Goal: Check status: Check status

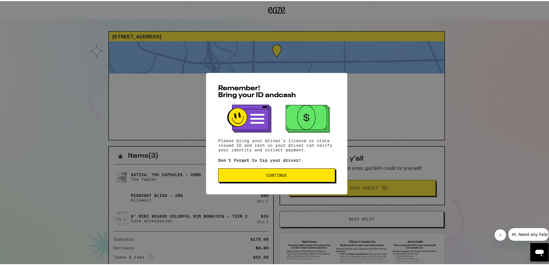
click at [266, 176] on span "Continue" at bounding box center [276, 174] width 21 height 4
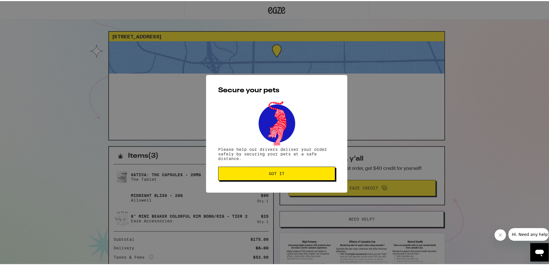
click at [270, 176] on button "Got it" at bounding box center [276, 172] width 117 height 14
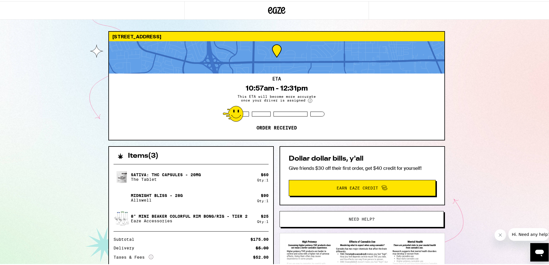
click at [308, 100] on circle at bounding box center [310, 99] width 4 height 4
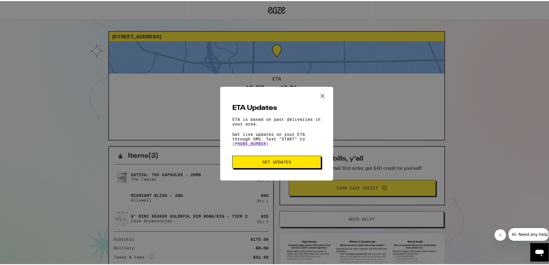
click at [321, 93] on icon "Close ETA information modal" at bounding box center [322, 94] width 9 height 9
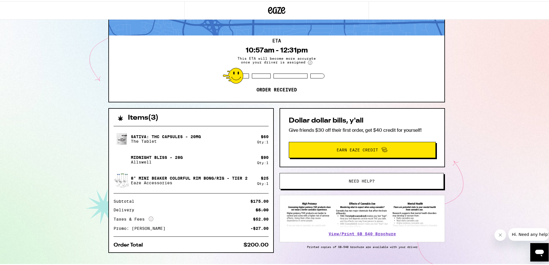
scroll to position [50, 0]
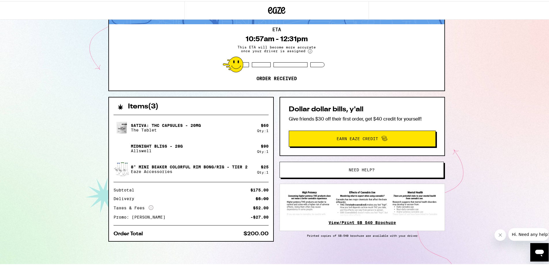
click at [351, 221] on link "View/Print SB 540 Brochure" at bounding box center [361, 221] width 67 height 5
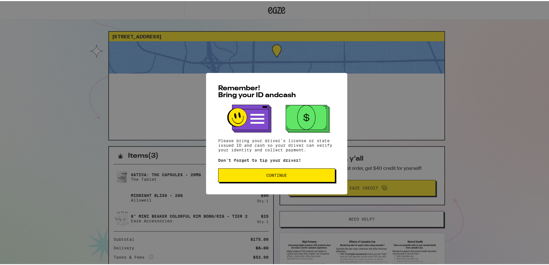
click at [307, 174] on span "Continue" at bounding box center [276, 174] width 107 height 4
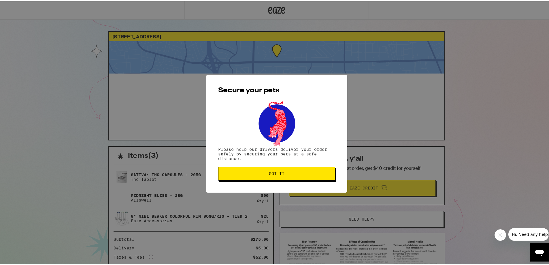
click at [269, 169] on button "Got it" at bounding box center [276, 172] width 117 height 14
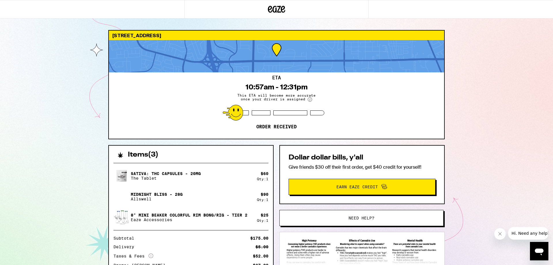
click at [538, 250] on icon "Open messaging window" at bounding box center [539, 251] width 9 height 7
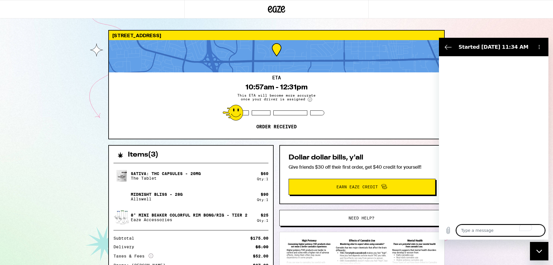
type textarea "x"
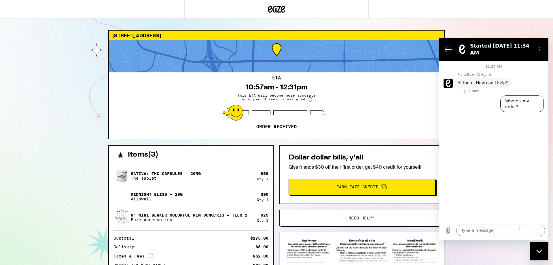
click at [446, 47] on icon "Back to the conversation list" at bounding box center [448, 49] width 7 height 7
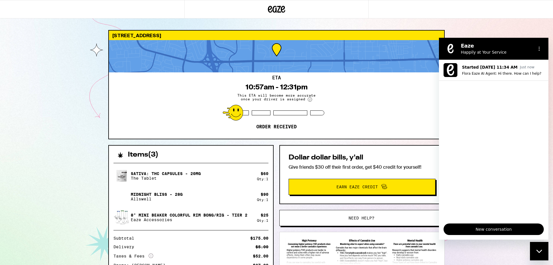
click at [500, 31] on div "1631 60th Ave Sacramento 95822 ETA 10:57am - 12:31pm This ETA will become more …" at bounding box center [276, 157] width 553 height 314
click at [539, 46] on button "Options menu" at bounding box center [539, 49] width 12 height 12
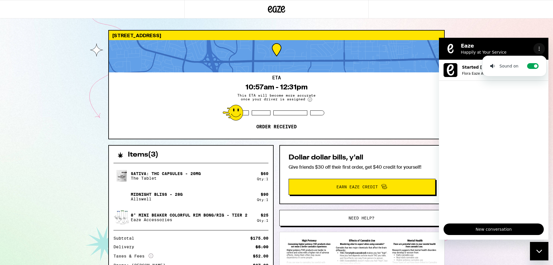
click at [539, 46] on button "Options menu" at bounding box center [539, 49] width 12 height 12
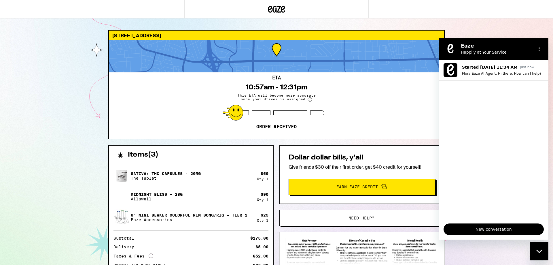
click at [538, 250] on icon "Close messaging window" at bounding box center [539, 251] width 6 height 4
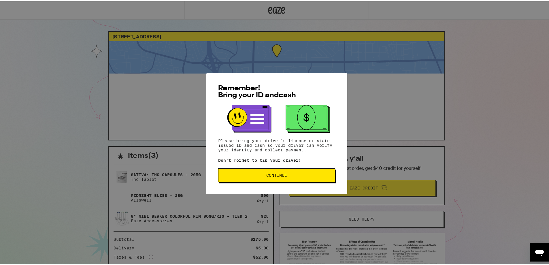
click at [304, 172] on button "Continue" at bounding box center [276, 174] width 117 height 14
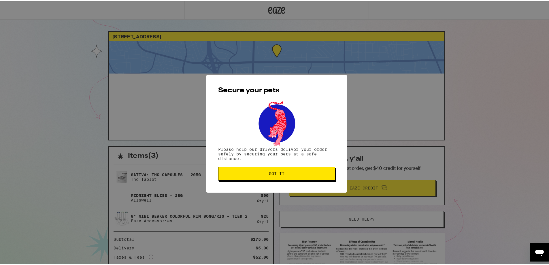
drag, startPoint x: 299, startPoint y: 178, endPoint x: 371, endPoint y: 206, distance: 77.8
click at [302, 179] on button "Got it" at bounding box center [276, 172] width 117 height 14
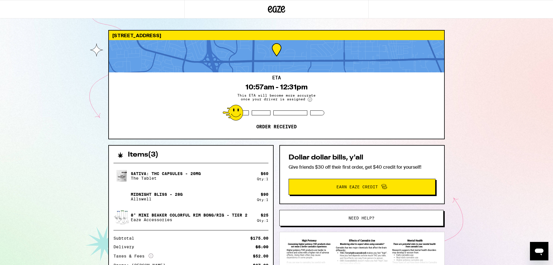
click at [543, 251] on icon "Open messaging window" at bounding box center [539, 251] width 10 height 10
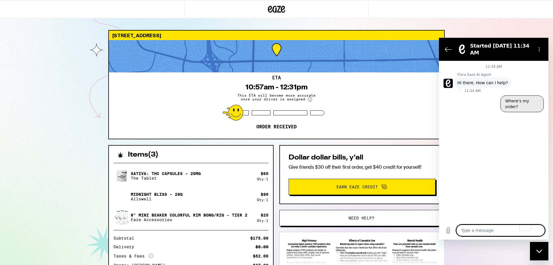
click at [509, 100] on button "Where's my order?" at bounding box center [521, 103] width 43 height 17
type textarea "x"
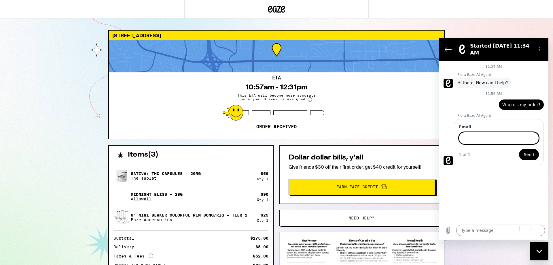
click at [481, 132] on input "Email" at bounding box center [499, 138] width 80 height 12
type input "austinknudsen@gmail.com"
click at [532, 151] on span "Send" at bounding box center [529, 154] width 10 height 7
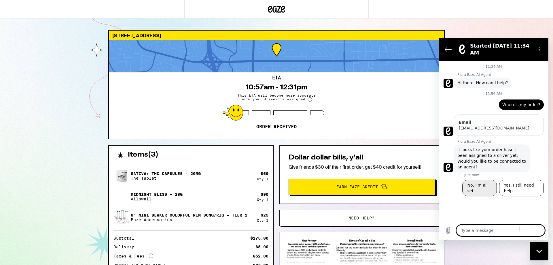
click at [476, 179] on button "No, I'm all set" at bounding box center [479, 187] width 34 height 17
type textarea "x"
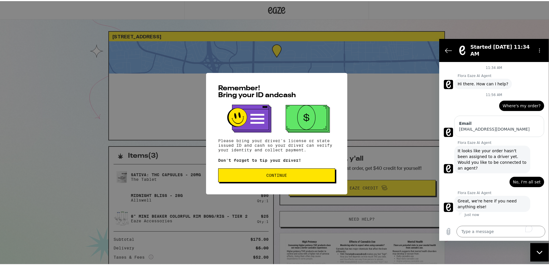
click at [291, 174] on span "Continue" at bounding box center [276, 174] width 107 height 4
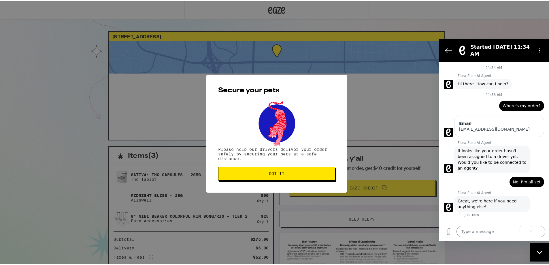
click at [286, 174] on span "Got it" at bounding box center [276, 172] width 107 height 4
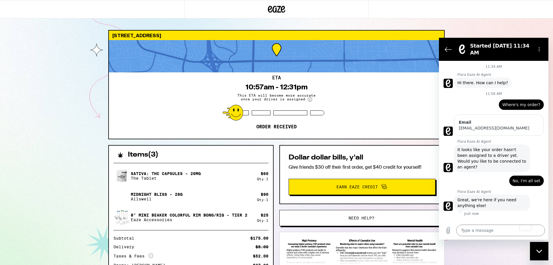
click at [542, 250] on icon "Close messaging window" at bounding box center [539, 251] width 6 height 4
type textarea "x"
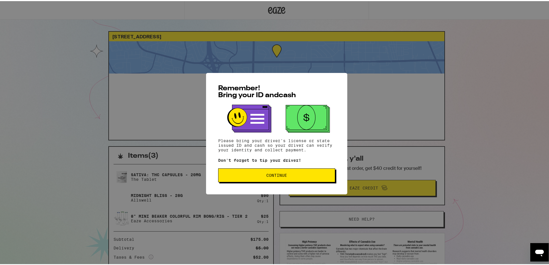
click at [49, 120] on div "Remember! Bring your ID and cash Please bring your driver's license or state is…" at bounding box center [276, 132] width 553 height 265
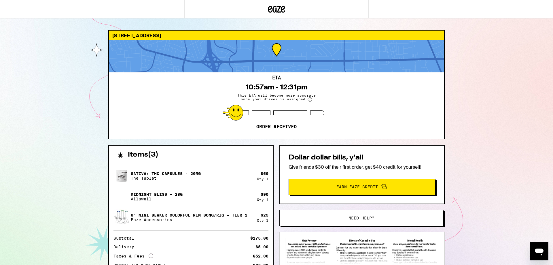
click at [88, 114] on div "[STREET_ADDRESS] ETA 10:57am - 12:31pm This ETA will become more accurate once …" at bounding box center [276, 157] width 553 height 314
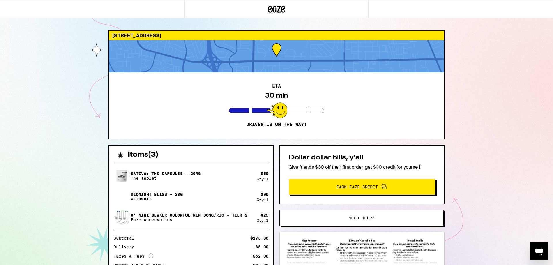
click at [56, 142] on div "1631 60th Ave Sacramento 95822 ETA 30 min Driver is on the way! Items ( 3 ) SAT…" at bounding box center [276, 157] width 553 height 314
click at [52, 91] on div "1631 60th Ave Sacramento 95822 ETA 30 min Driver is on the way! Items ( 3 ) SAT…" at bounding box center [276, 157] width 553 height 314
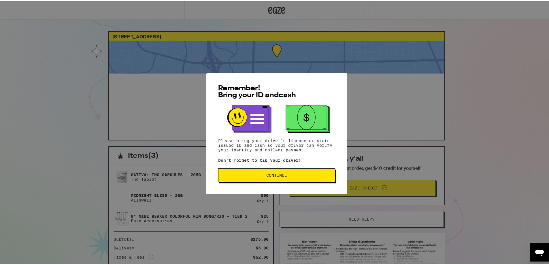
click at [272, 179] on button "Continue" at bounding box center [276, 174] width 117 height 14
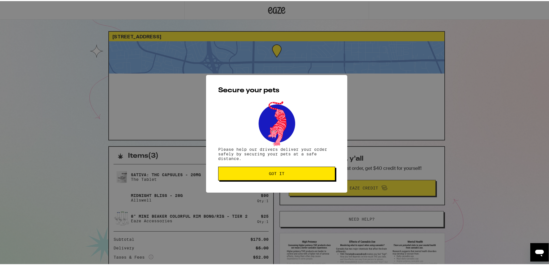
click at [266, 169] on button "Got it" at bounding box center [276, 172] width 117 height 14
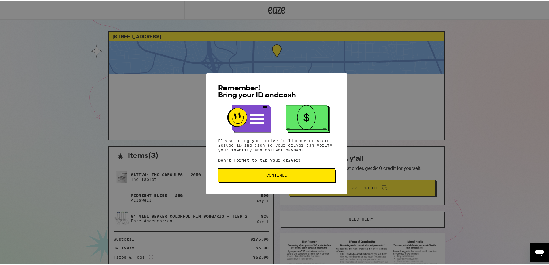
click at [268, 176] on span "Continue" at bounding box center [276, 174] width 21 height 4
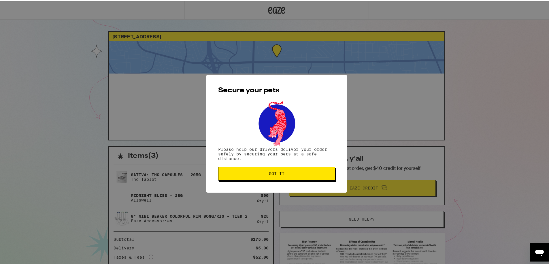
click at [268, 177] on button "Got it" at bounding box center [276, 172] width 117 height 14
